Goal: Information Seeking & Learning: Learn about a topic

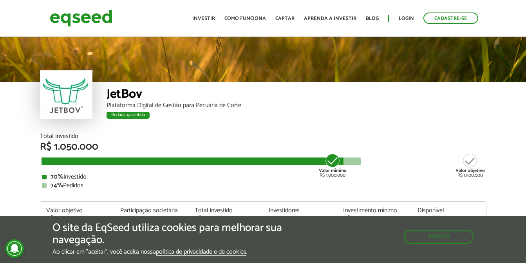
scroll to position [912, 0]
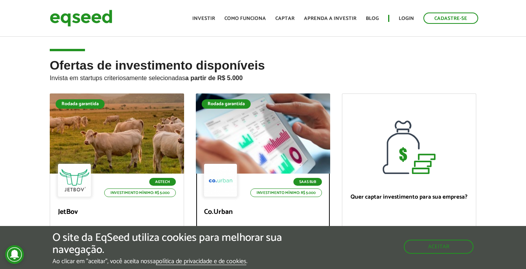
click at [270, 130] on div at bounding box center [262, 134] width 161 height 96
